Goal: Information Seeking & Learning: Learn about a topic

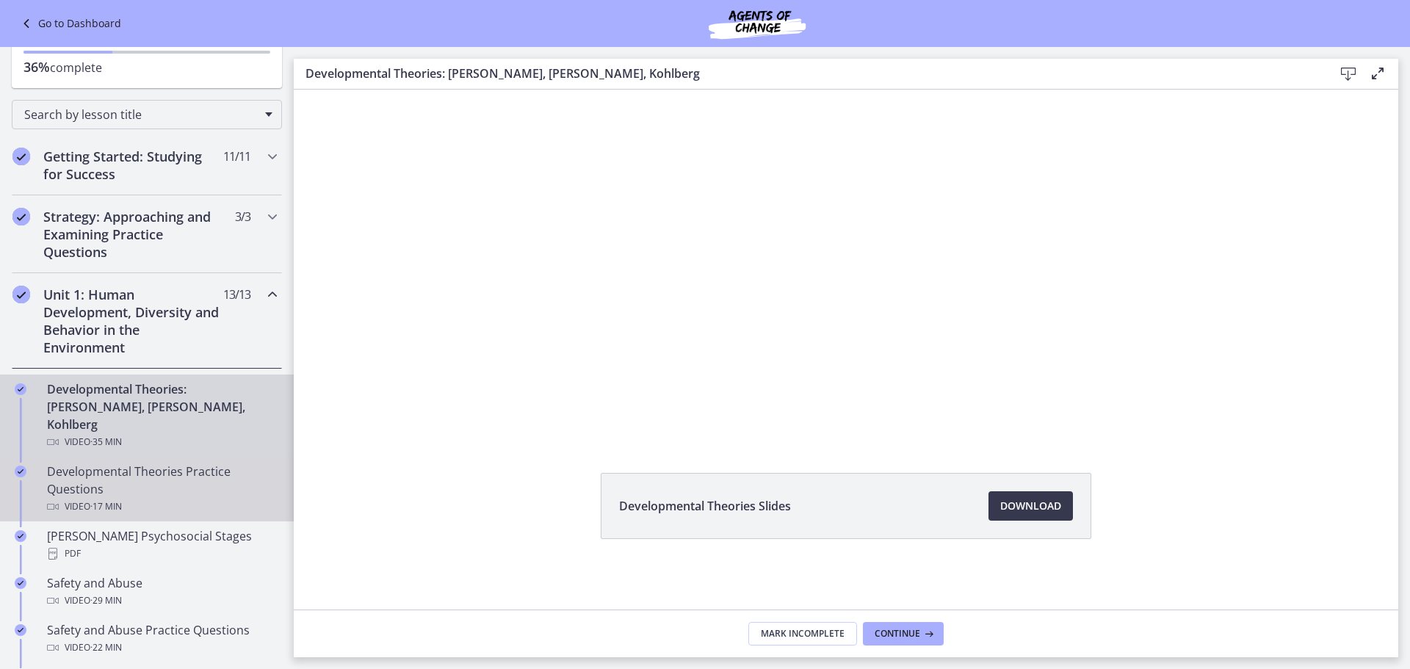
click at [199, 463] on div "Developmental Theories Practice Questions Video · 17 min" at bounding box center [161, 489] width 229 height 53
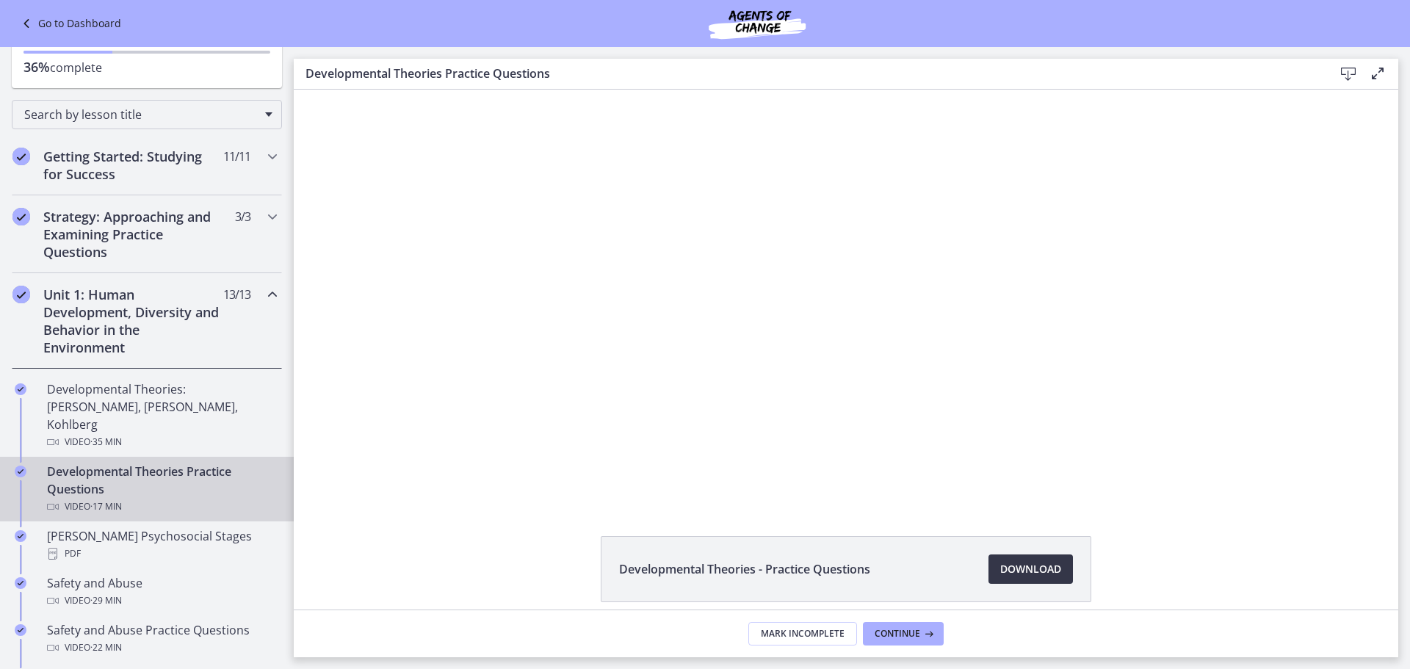
click at [1012, 569] on span "Download Opens in a new window" at bounding box center [1031, 569] width 61 height 18
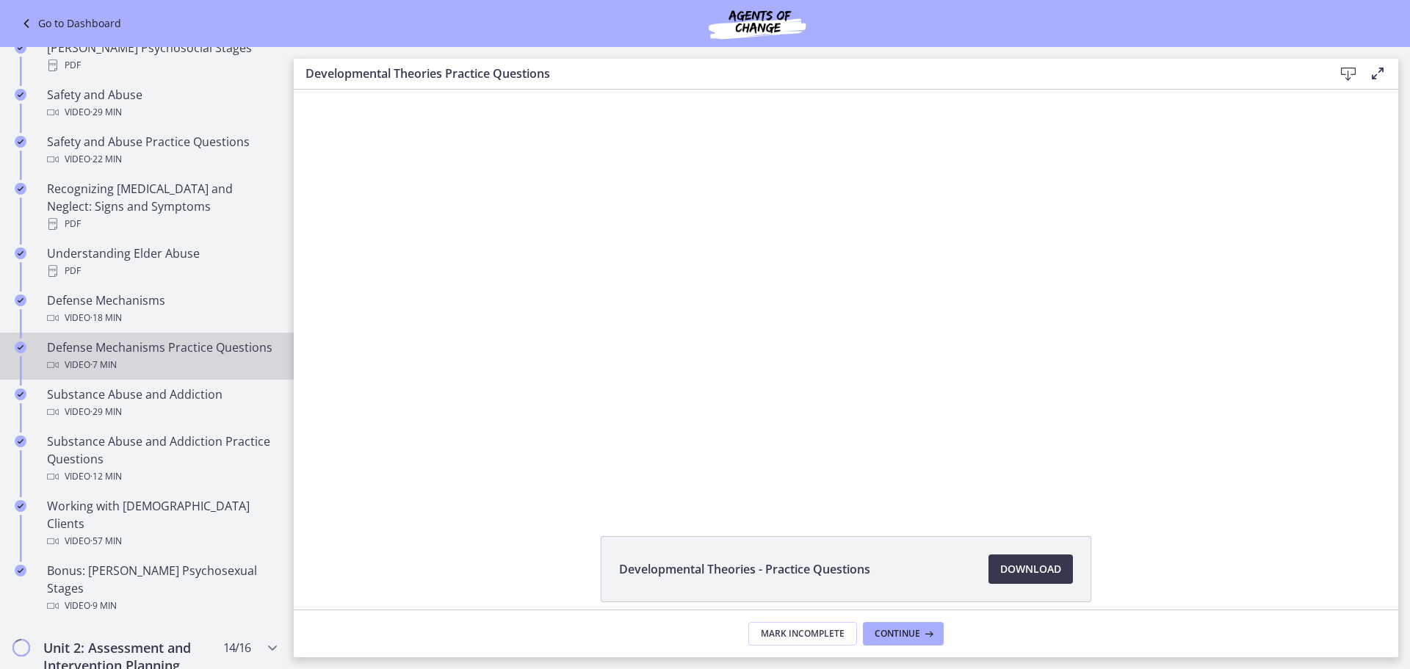
scroll to position [638, 0]
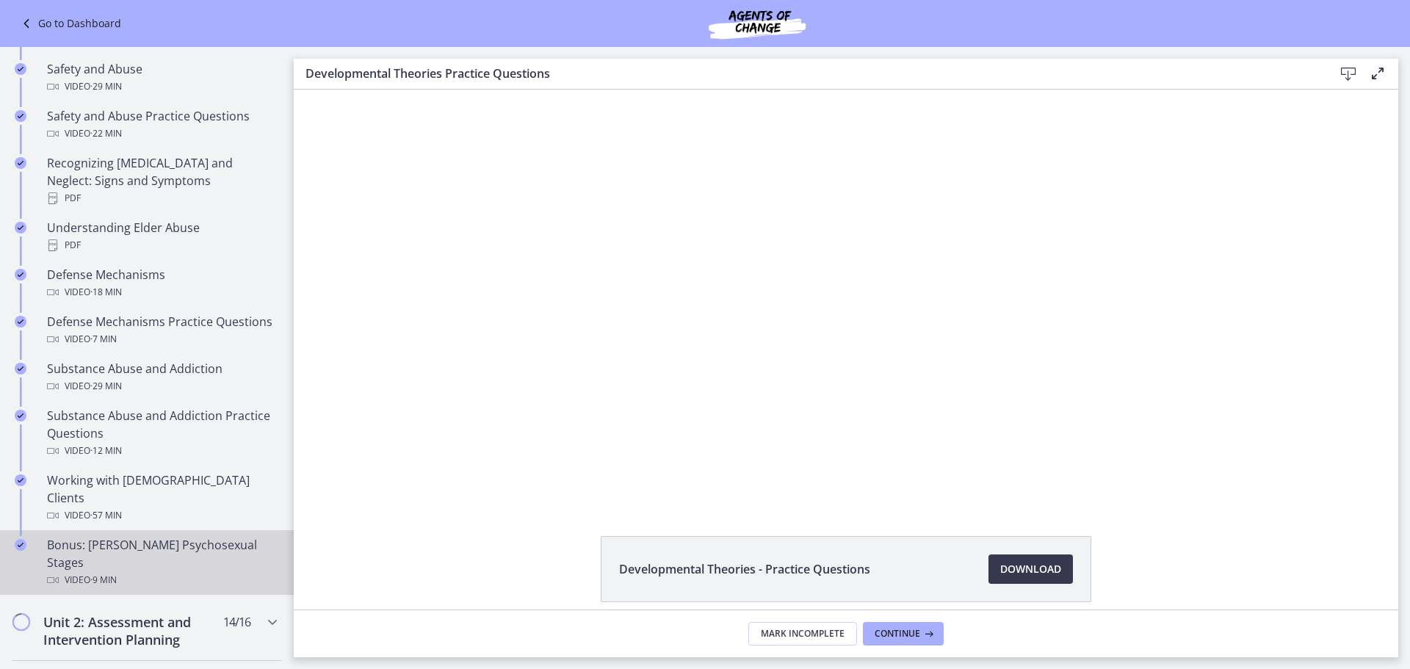
click at [190, 536] on div "Bonus: [PERSON_NAME] Psychosexual Stages Video · 9 min" at bounding box center [161, 562] width 229 height 53
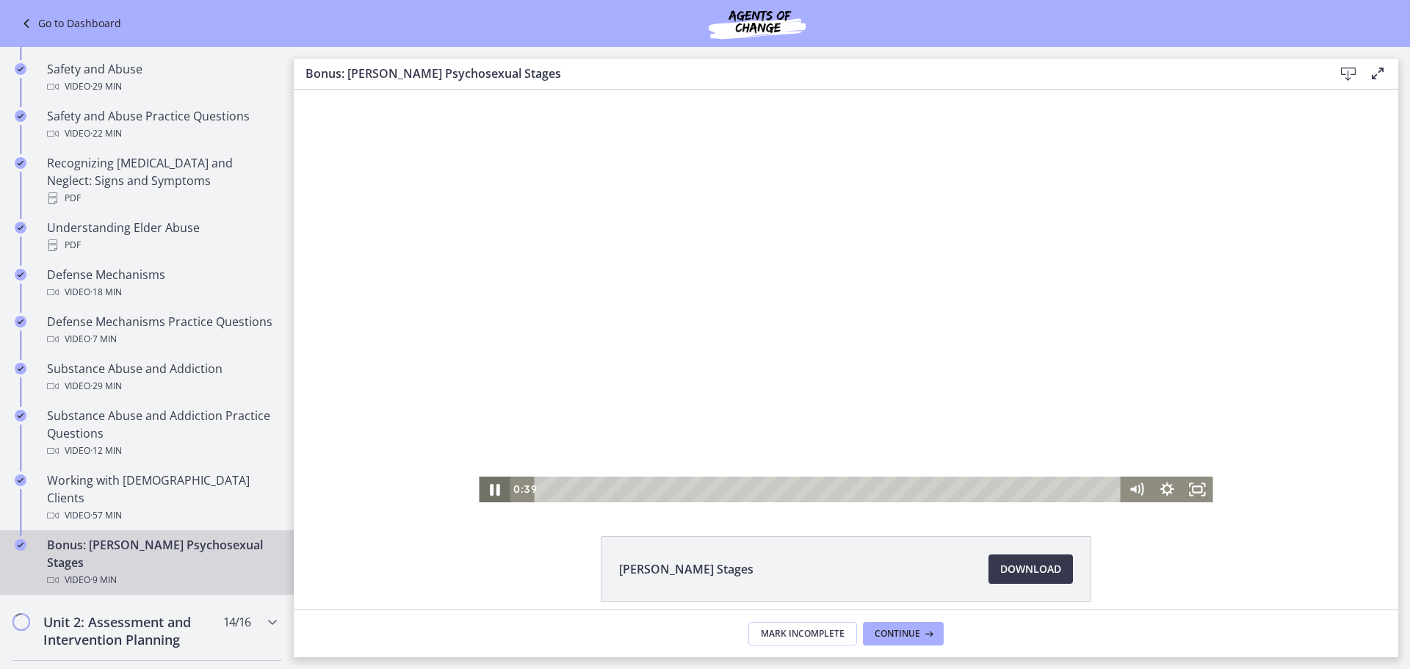
click at [483, 483] on icon "Pause" at bounding box center [494, 489] width 37 height 31
click at [546, 489] on div "0:00" at bounding box center [830, 490] width 568 height 26
click at [489, 486] on icon "Play Video" at bounding box center [495, 490] width 31 height 26
click at [490, 485] on icon "Pause" at bounding box center [494, 490] width 31 height 26
click at [491, 488] on icon "Play Video" at bounding box center [496, 489] width 10 height 12
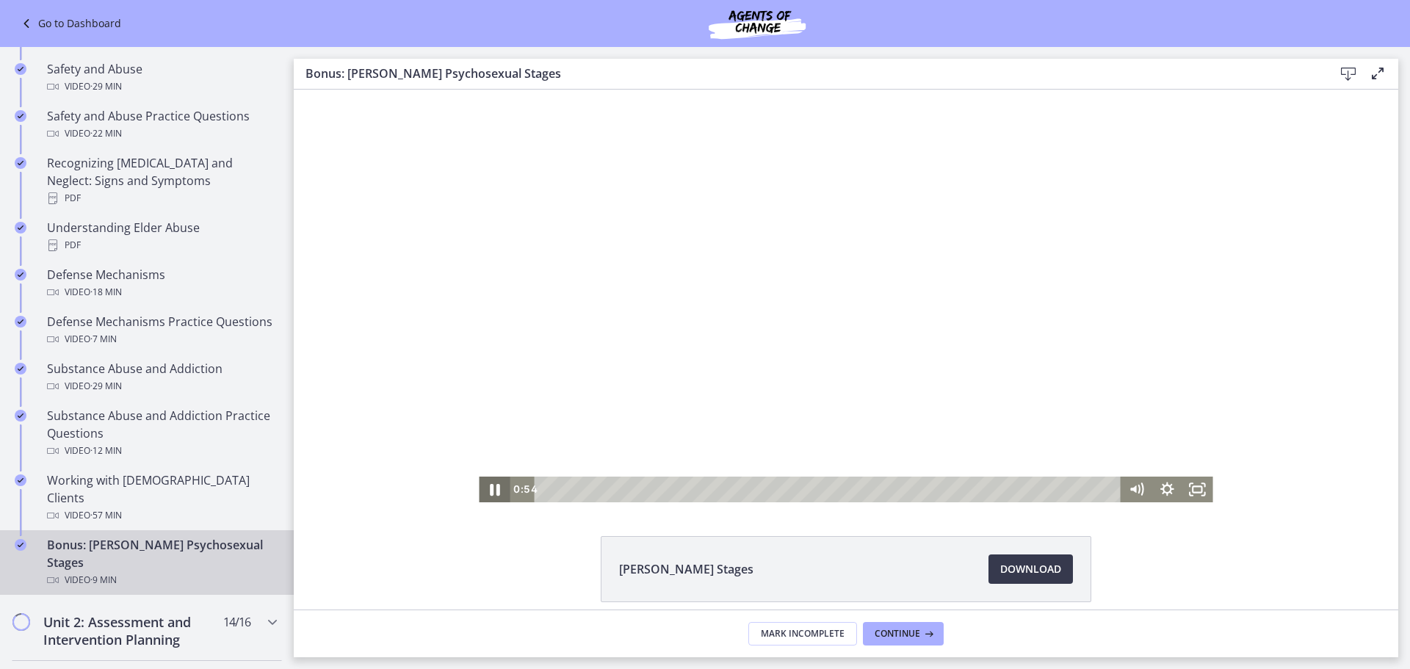
click at [491, 488] on icon "Pause" at bounding box center [495, 490] width 10 height 12
click at [492, 480] on icon "Play Video" at bounding box center [495, 489] width 37 height 31
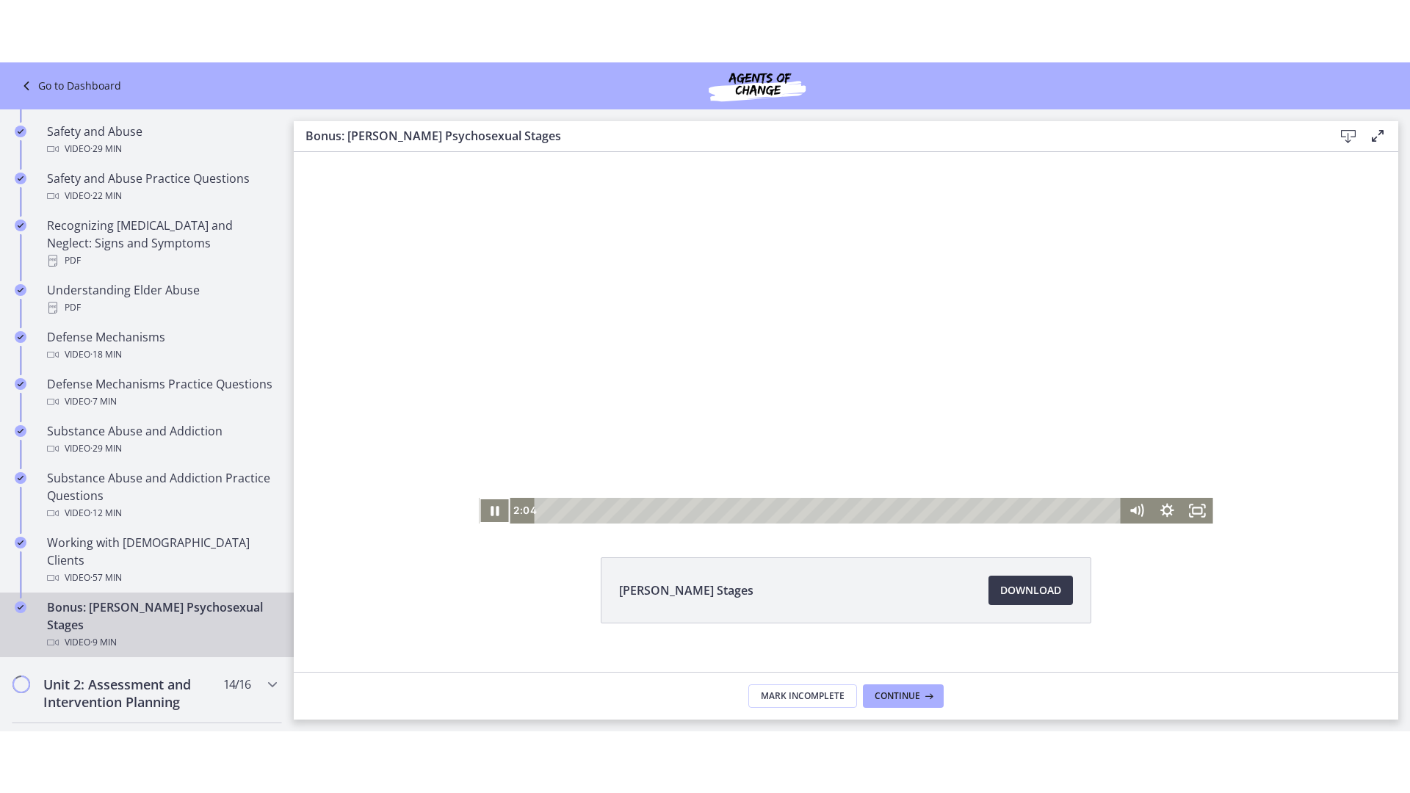
scroll to position [63, 0]
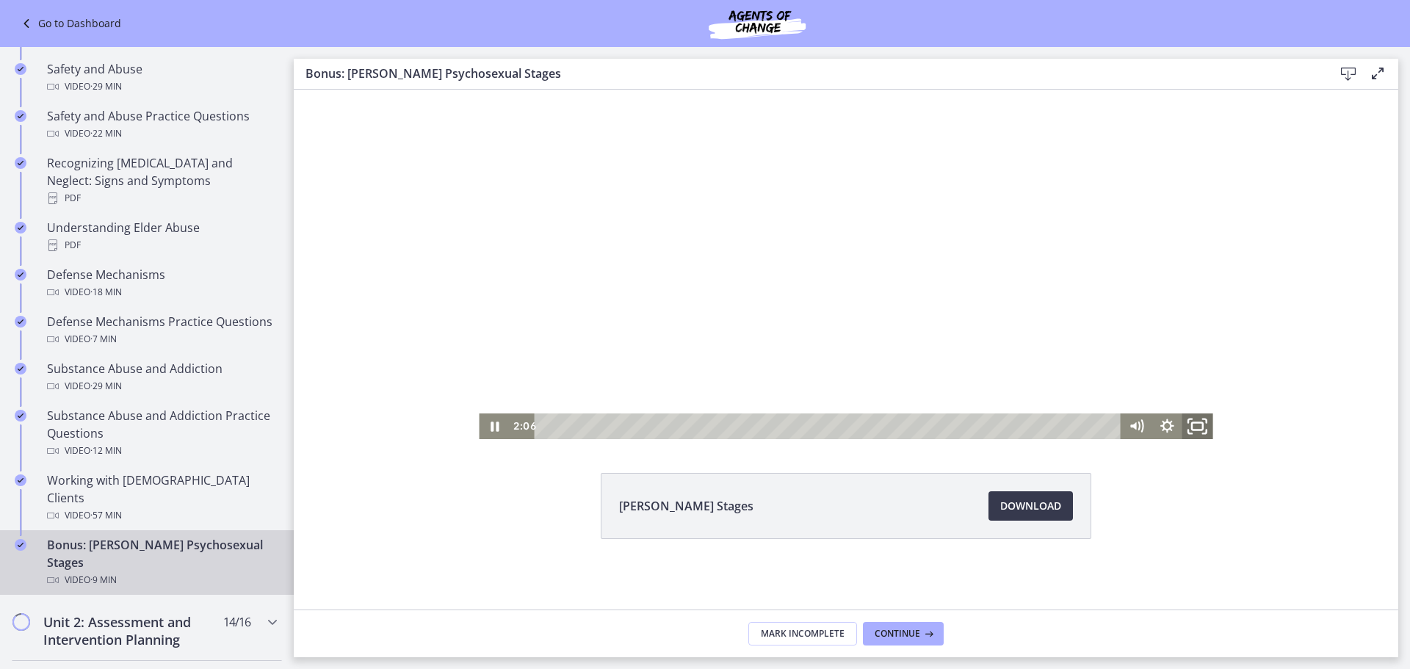
click at [1192, 429] on rect "Fullscreen" at bounding box center [1197, 426] width 11 height 7
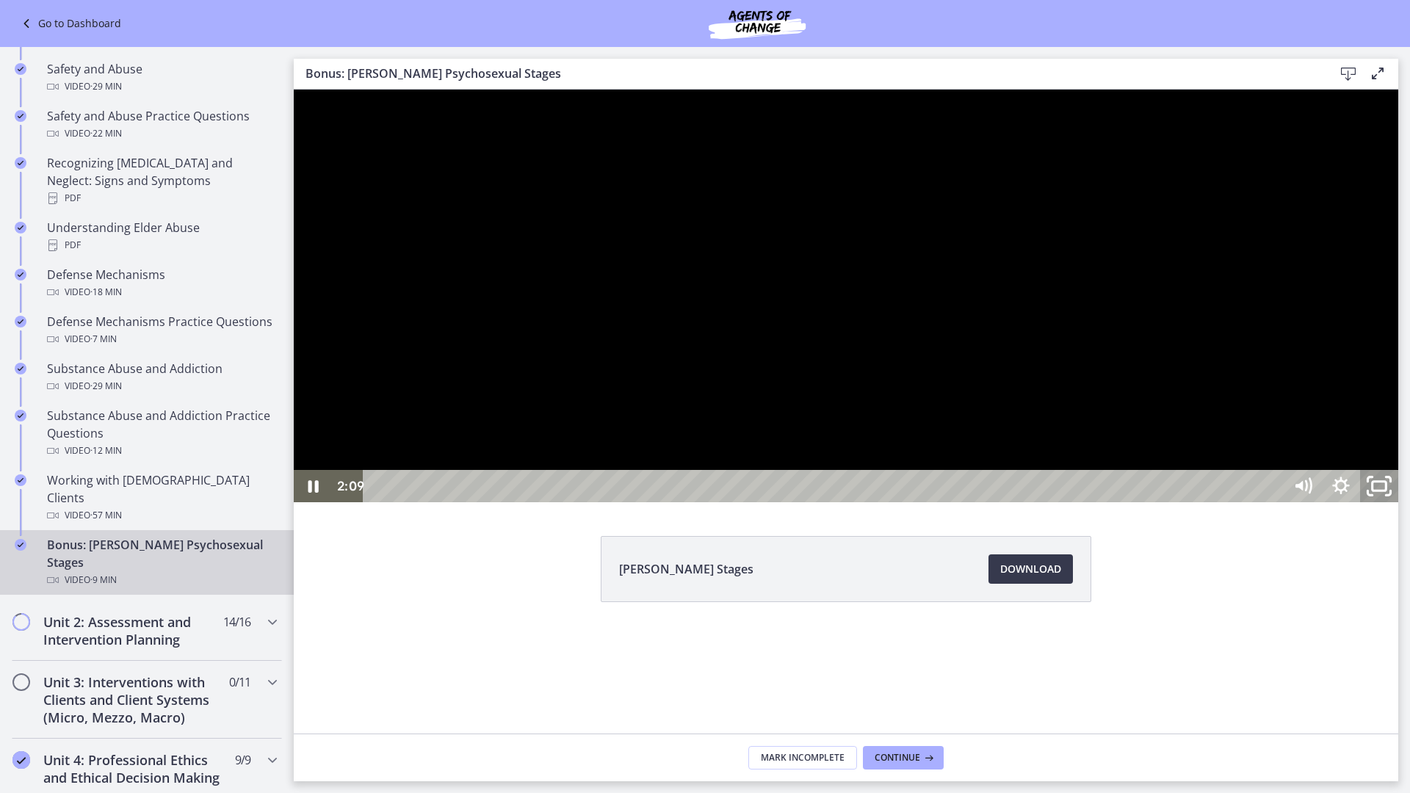
click at [1387, 491] on rect "Unfullscreen" at bounding box center [1380, 486] width 14 height 9
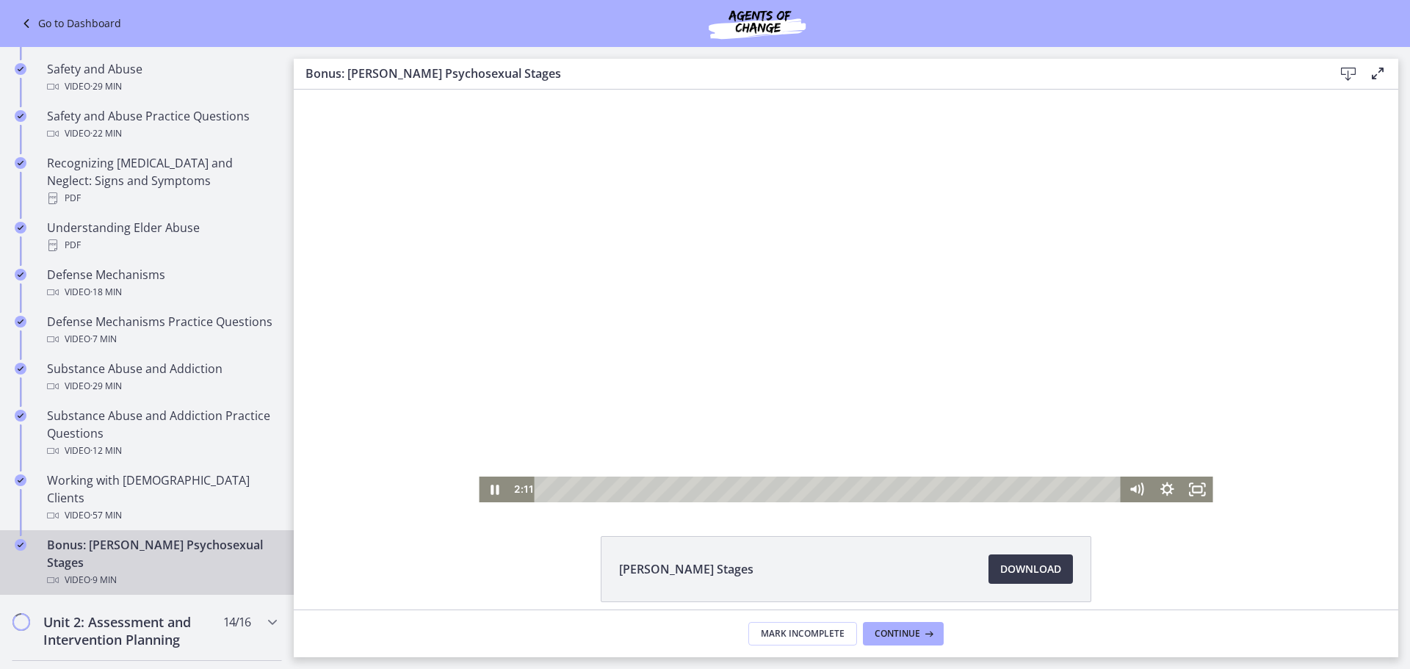
click at [888, 382] on div at bounding box center [846, 296] width 734 height 413
click at [492, 488] on icon "Play Video" at bounding box center [496, 489] width 8 height 11
click at [493, 487] on icon "Pause" at bounding box center [495, 490] width 8 height 10
click at [491, 488] on icon "Play Video" at bounding box center [496, 489] width 10 height 12
click at [492, 486] on icon "Pause" at bounding box center [495, 490] width 8 height 10
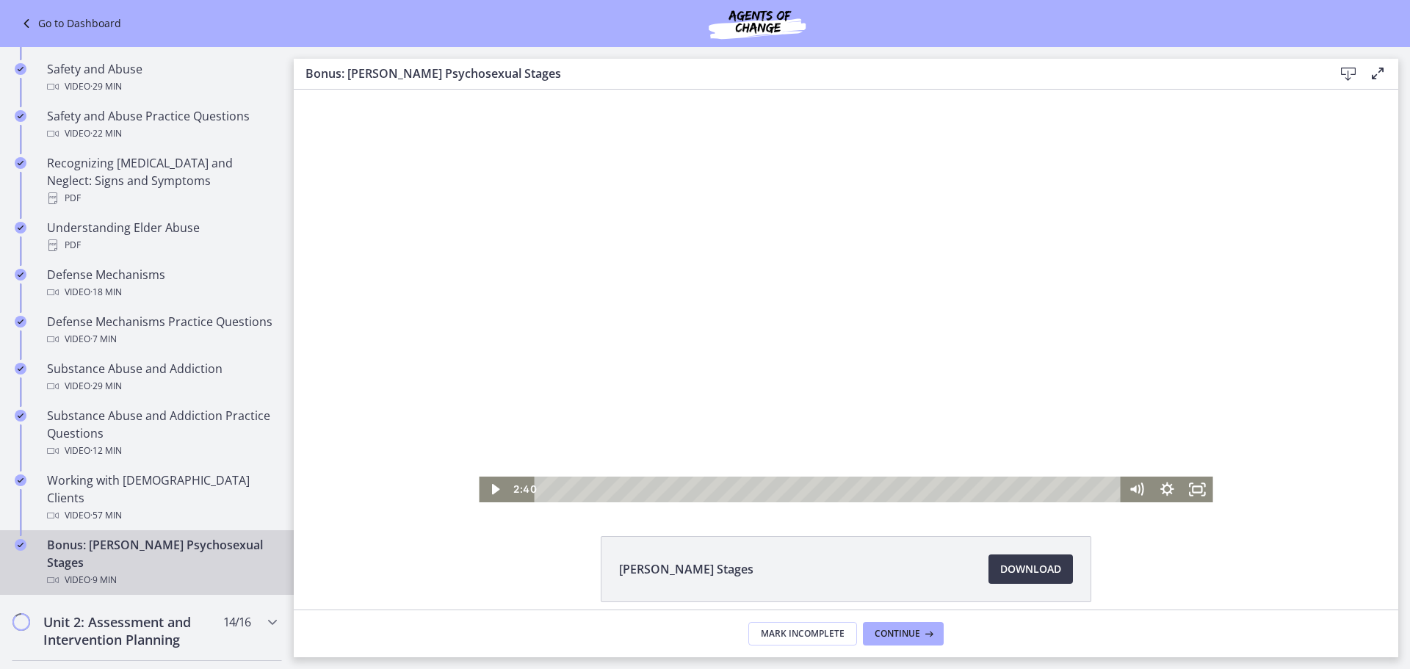
click at [532, 467] on div at bounding box center [846, 296] width 734 height 413
click at [490, 486] on icon "Pause" at bounding box center [494, 489] width 37 height 31
click at [493, 489] on icon "Play Video" at bounding box center [496, 489] width 10 height 12
click at [487, 485] on icon "Pause" at bounding box center [494, 489] width 37 height 31
click at [493, 489] on icon "Play Video" at bounding box center [496, 489] width 8 height 11
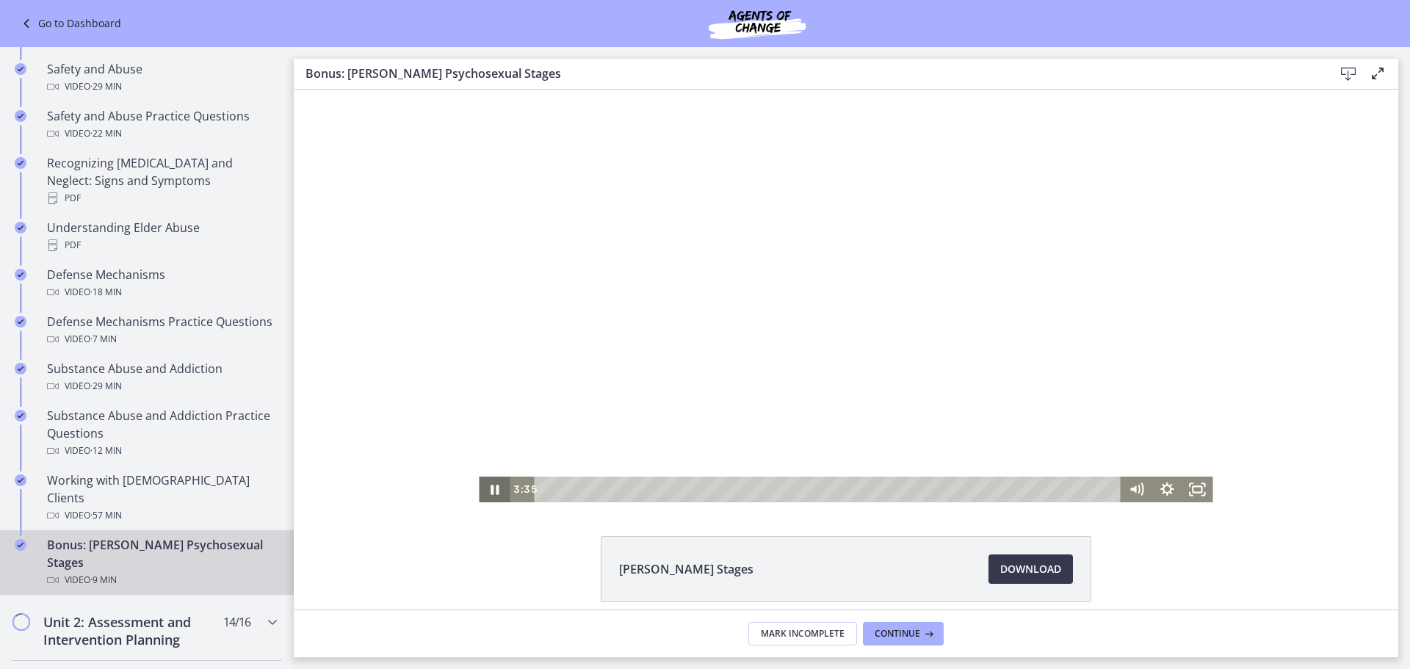
click at [491, 486] on icon "Pause" at bounding box center [495, 490] width 8 height 10
click at [492, 487] on icon "Play Video" at bounding box center [496, 489] width 8 height 11
click at [489, 491] on icon "Pause" at bounding box center [494, 490] width 31 height 26
click at [484, 487] on icon "Play Video" at bounding box center [495, 489] width 37 height 31
click at [488, 480] on icon "Pause" at bounding box center [494, 490] width 31 height 26
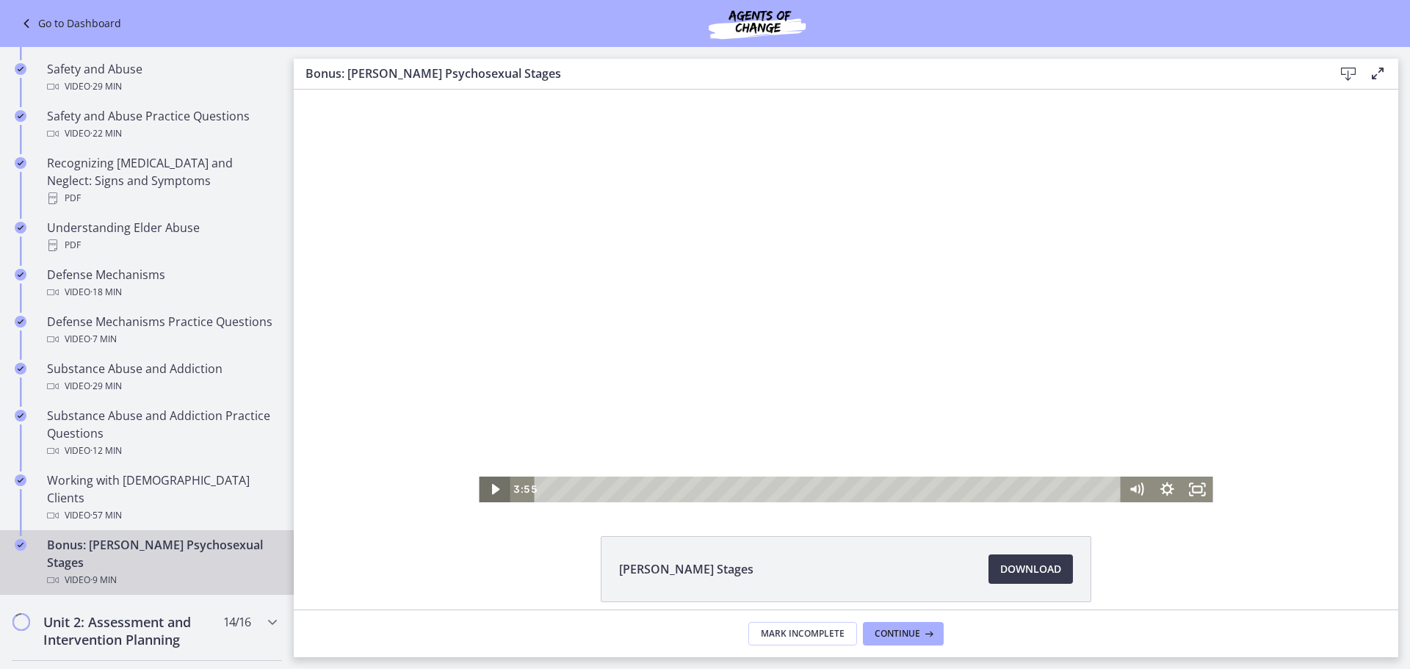
click at [492, 491] on icon "Play Video" at bounding box center [496, 489] width 8 height 11
click at [490, 486] on icon "Pause" at bounding box center [495, 490] width 10 height 12
click at [495, 486] on icon "Play Video" at bounding box center [495, 490] width 31 height 26
click at [489, 486] on icon "Pause" at bounding box center [494, 490] width 31 height 26
click at [492, 486] on icon "Play Video" at bounding box center [496, 489] width 8 height 11
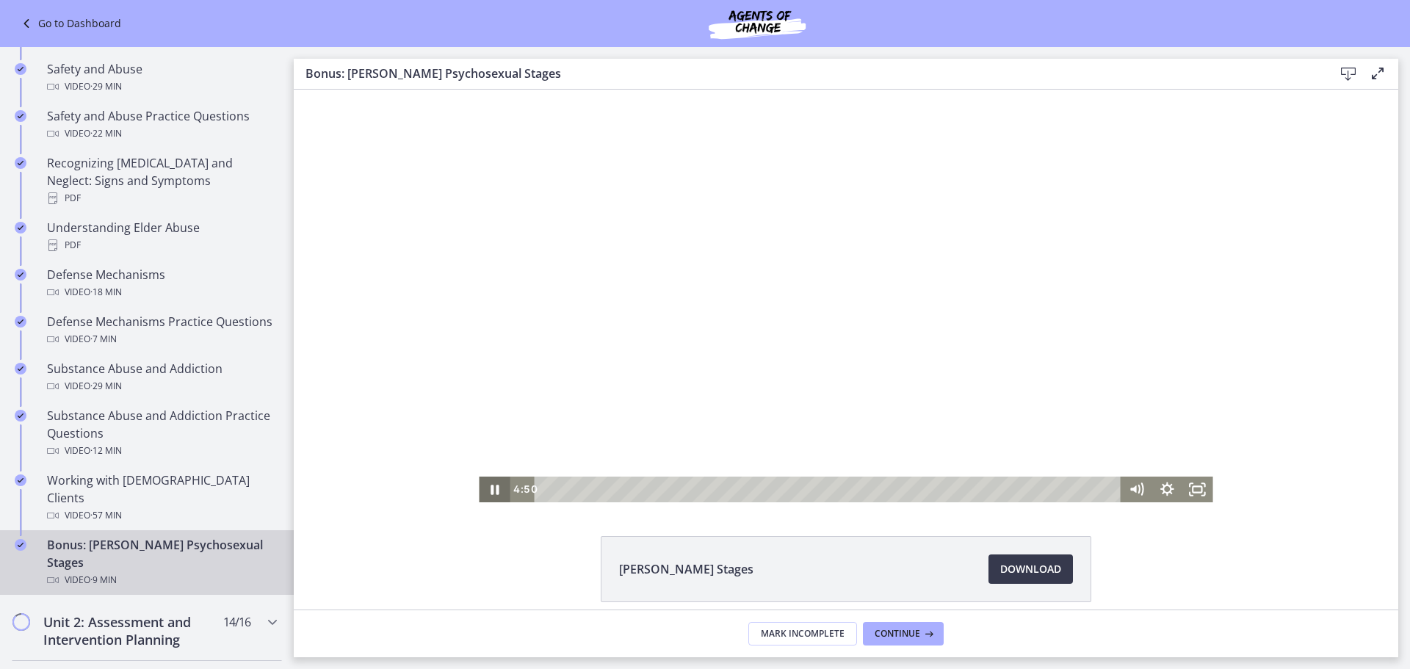
click at [489, 486] on icon "Pause" at bounding box center [494, 490] width 31 height 26
click at [494, 491] on icon "Play Video" at bounding box center [495, 489] width 37 height 31
click at [490, 488] on icon "Pause" at bounding box center [495, 490] width 10 height 12
